Goal: Information Seeking & Learning: Learn about a topic

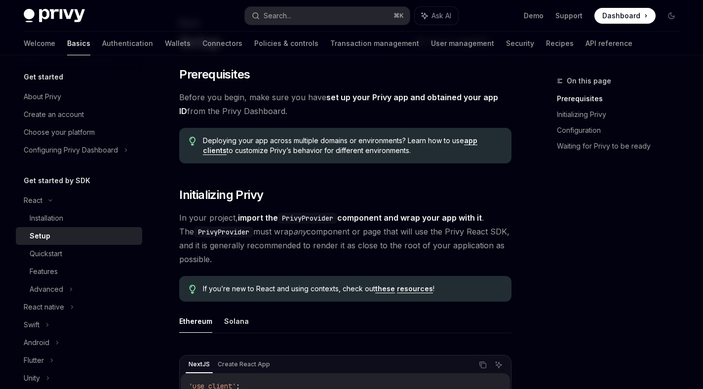
scroll to position [65, 0]
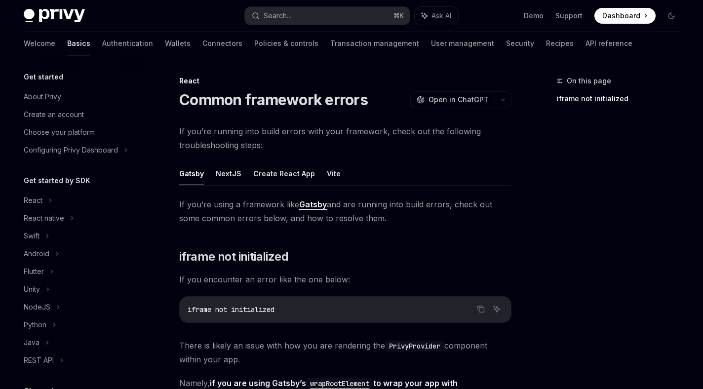
scroll to position [225, 0]
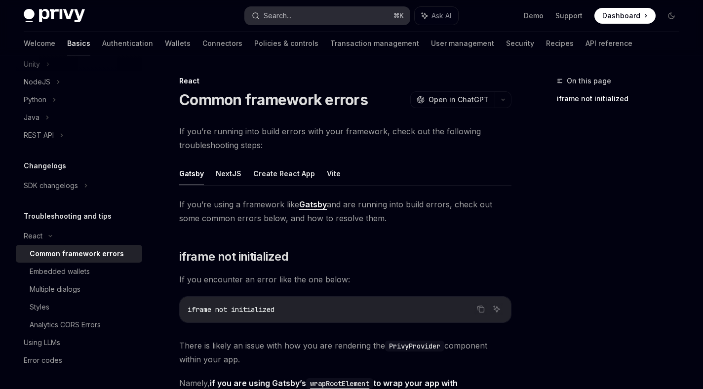
click at [312, 17] on button "Search... ⌘ K" at bounding box center [327, 16] width 165 height 18
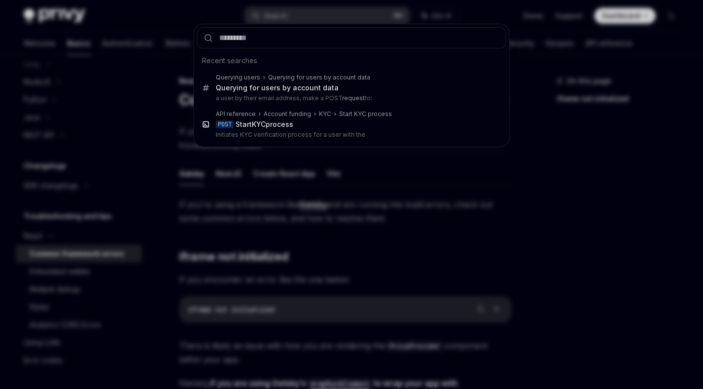
type input "**********"
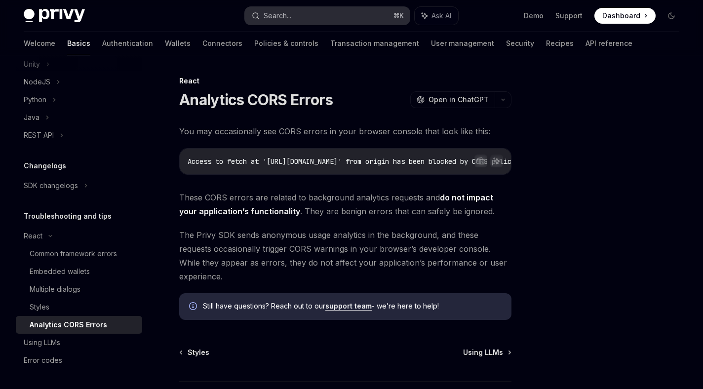
click at [282, 11] on div "Search..." at bounding box center [278, 16] width 28 height 12
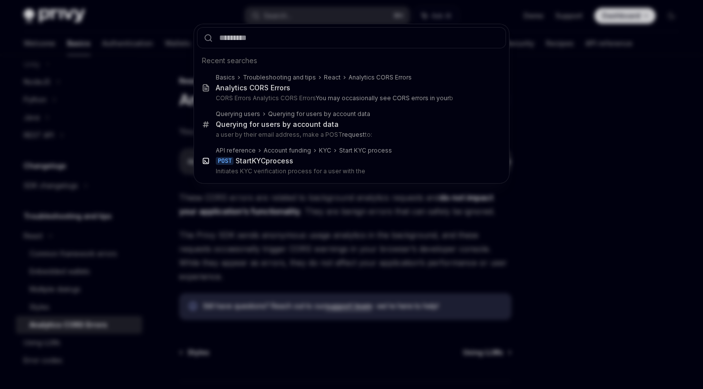
click at [520, 224] on div "Recent searches Basics Troubleshooting and tips React Analytics CORS Errors Ana…" at bounding box center [351, 194] width 703 height 389
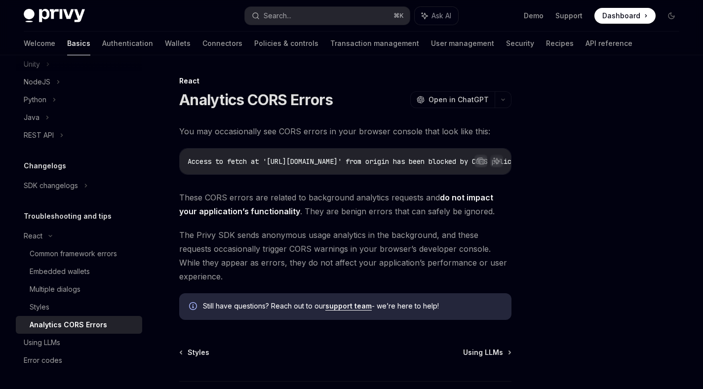
type textarea "*"
